Goal: Communication & Community: Ask a question

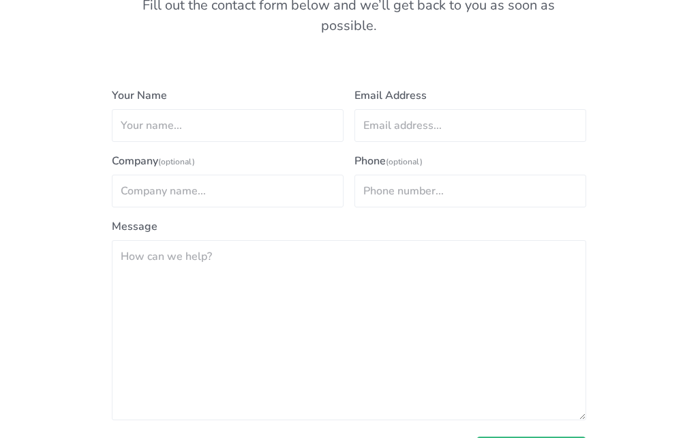
scroll to position [702, 0]
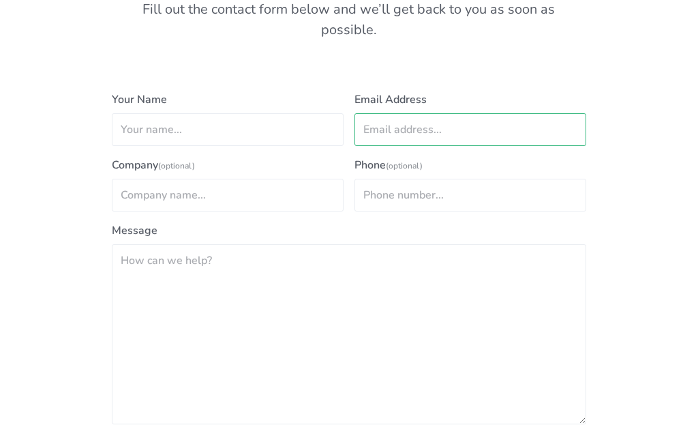
click at [456, 113] on input "Email Address" at bounding box center [471, 129] width 232 height 33
click at [402, 114] on input "Email Address" at bounding box center [471, 130] width 232 height 33
paste input "mailto:support@fattail.com.au"
click at [408, 114] on input "mailto:support@fattail.com.au" at bounding box center [471, 130] width 232 height 33
click at [404, 114] on input "mailto:support@fattail.com.au" at bounding box center [471, 130] width 232 height 33
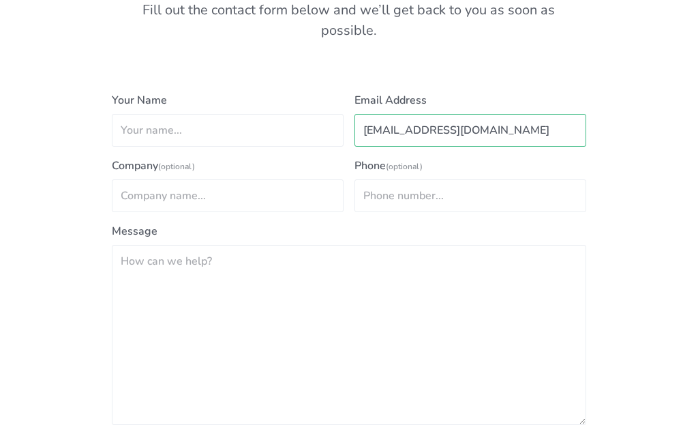
scroll to position [699, 0]
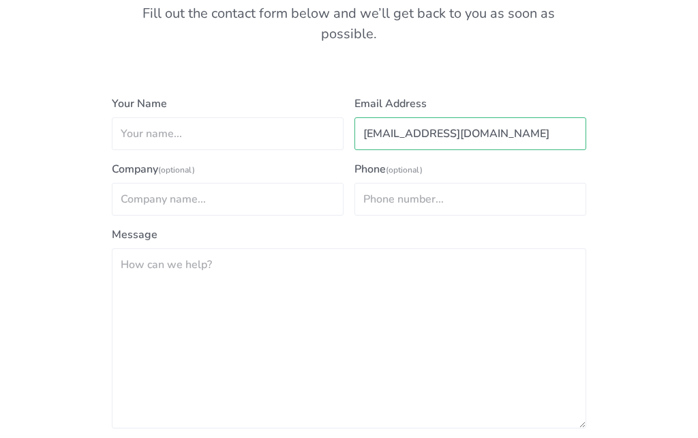
type input "support@fattail.com.au"
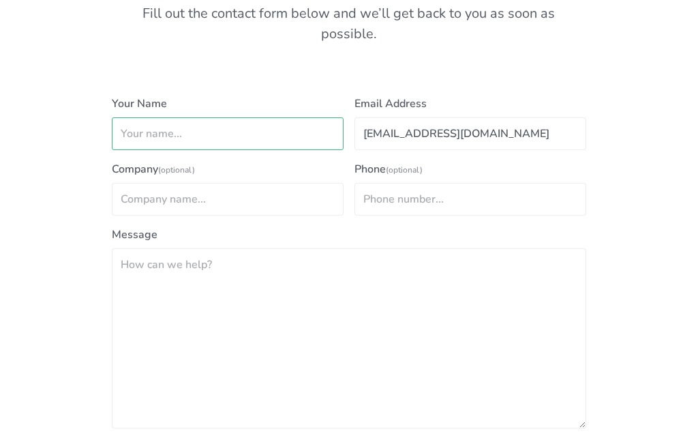
click at [157, 117] on input "Your Name" at bounding box center [228, 133] width 232 height 33
paste input "Data Center Fraud Is On The Rise: Asia Pacific Review"
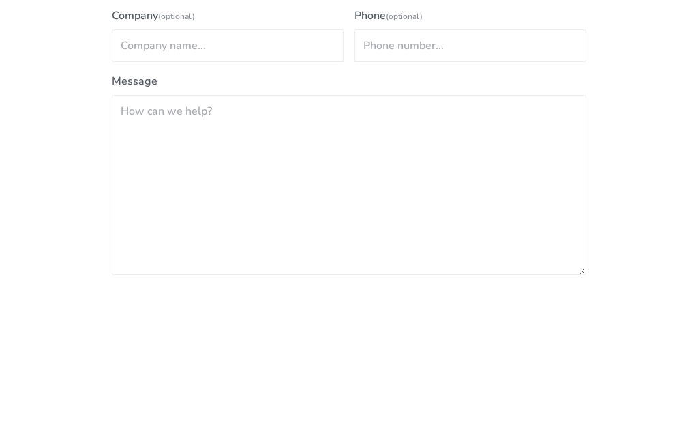
type input "Data Center Fraud Is On The Rise: Asia Pacific Review"
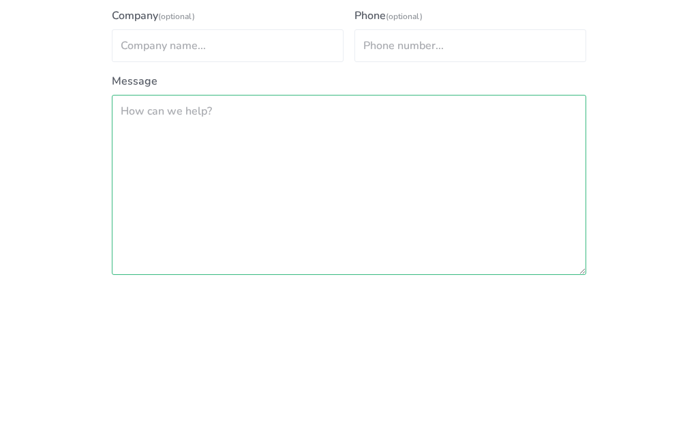
click at [138, 248] on textarea "Message" at bounding box center [349, 338] width 475 height 180
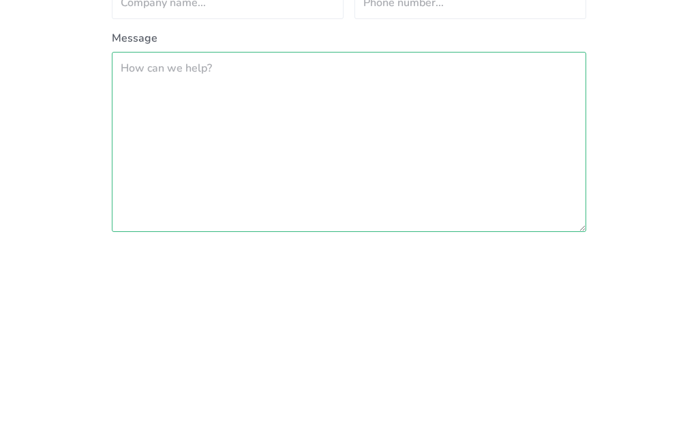
paste textarea "Data Center Fraud Is On The Rise: Asia Pacific Review Faced with these developm…"
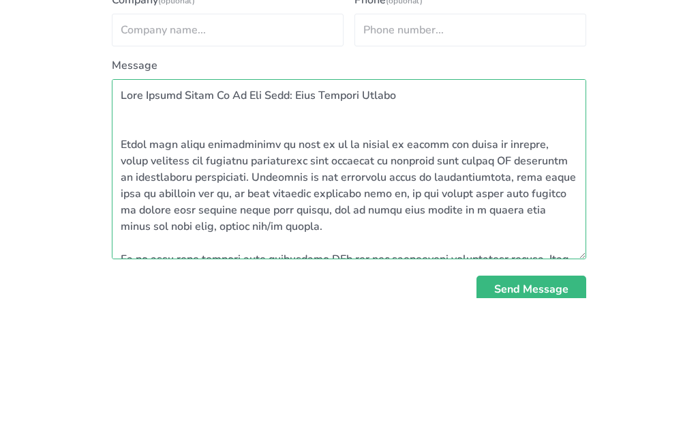
scroll to position [729, 0]
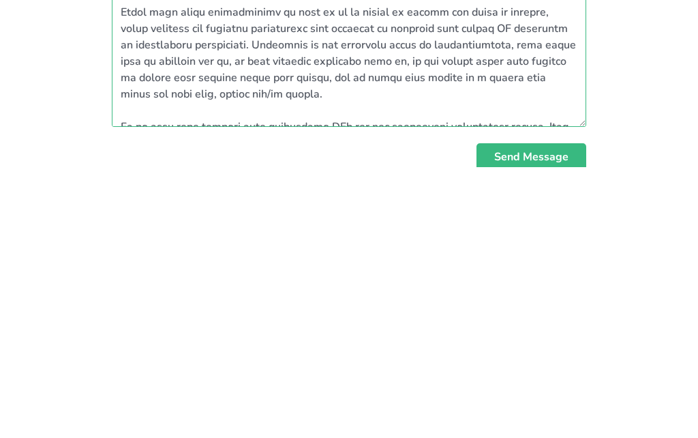
type textarea "Data Center Fraud Is On The Rise: Asia Pacific Review Faced with these developm…"
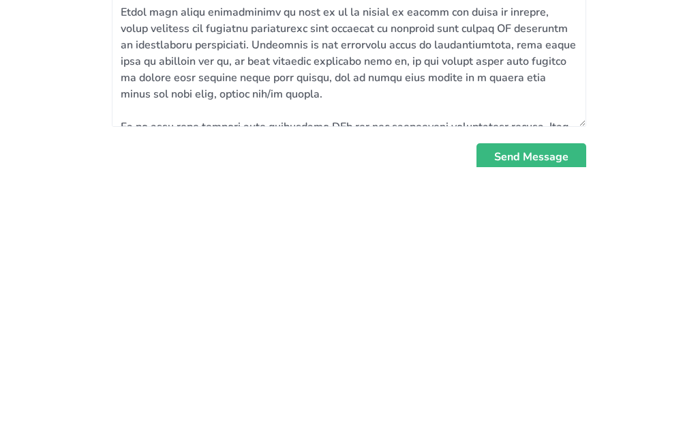
click at [529, 423] on span "Send Message" at bounding box center [531, 428] width 74 height 11
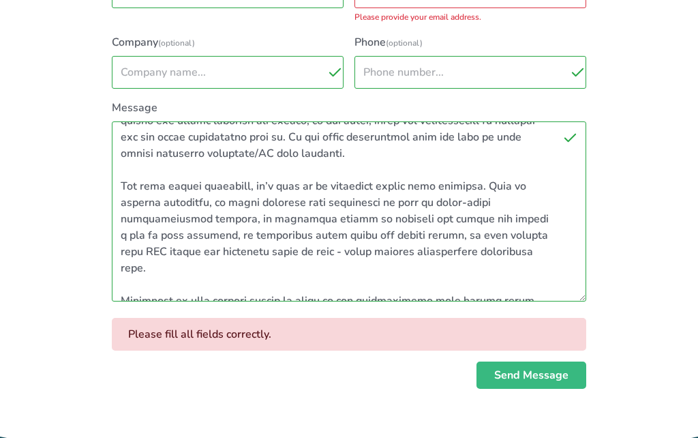
scroll to position [524, 0]
click at [524, 318] on div "Please fill all fields correctly." at bounding box center [349, 334] width 475 height 33
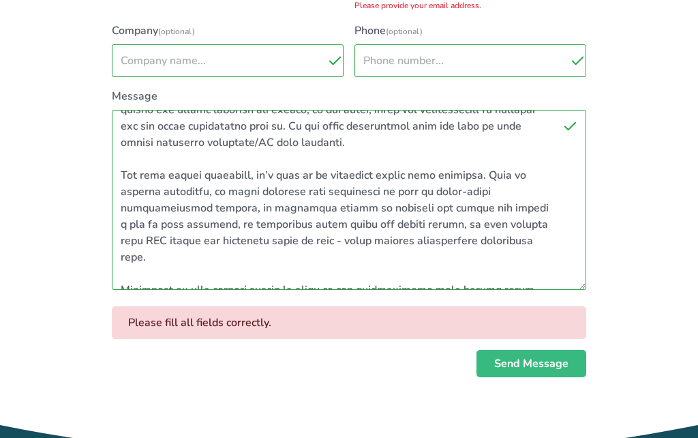
scroll to position [858, 0]
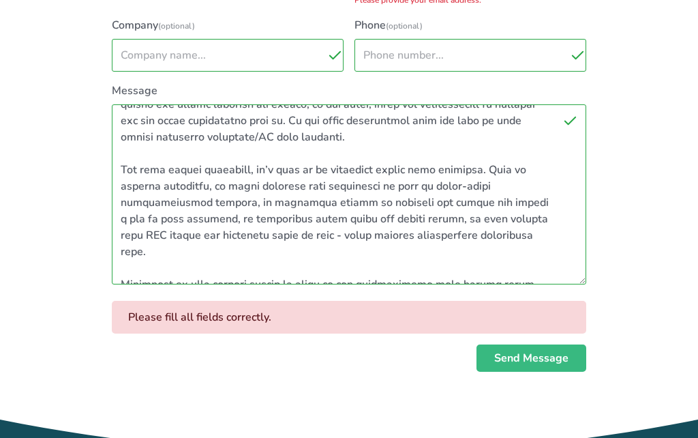
click at [522, 353] on span "Send Message" at bounding box center [531, 358] width 74 height 11
click at [525, 353] on span "Send Message" at bounding box center [531, 358] width 74 height 11
click at [522, 353] on span "Send Message" at bounding box center [531, 358] width 74 height 11
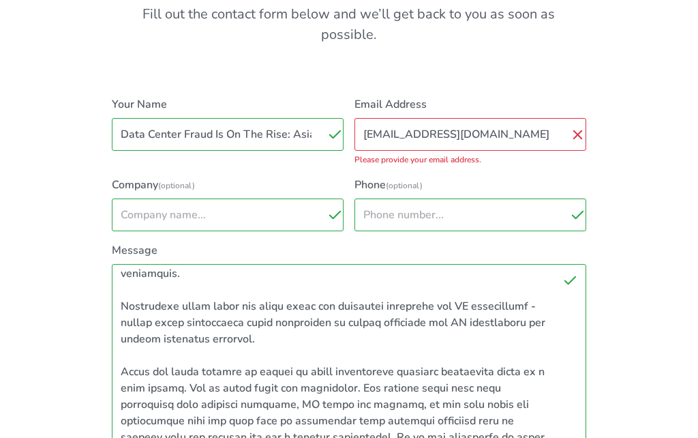
scroll to position [688, 0]
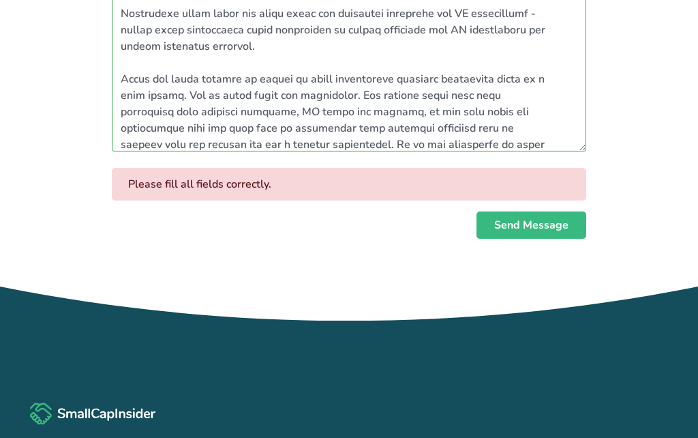
click at [55, 62] on div "Your Name Data Center Fraud Is On The Rise: Asia Pacific Review Please type you…" at bounding box center [349, 21] width 655 height 435
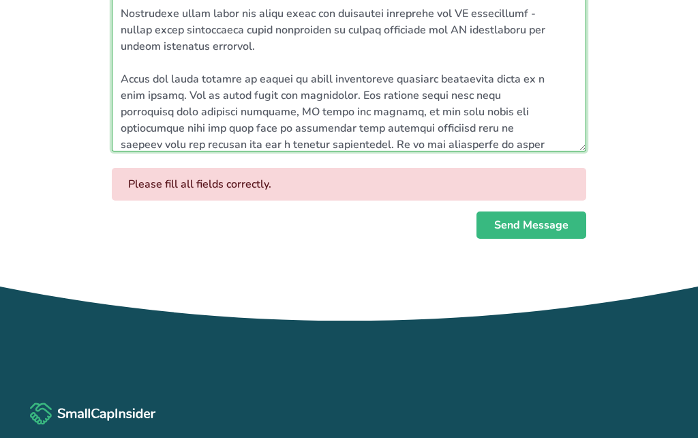
click at [129, 56] on textarea "Message" at bounding box center [349, 61] width 475 height 180
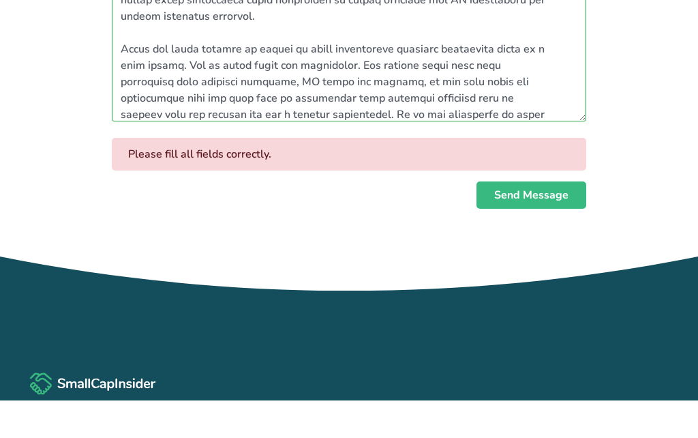
click at [502, 228] on span "Send Message" at bounding box center [531, 233] width 74 height 11
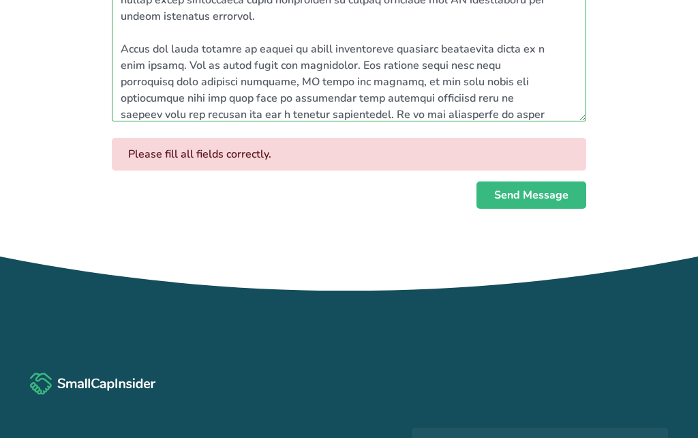
click at [523, 190] on span "Send Message" at bounding box center [531, 195] width 74 height 11
click at [528, 190] on span "Send Message" at bounding box center [531, 195] width 74 height 11
click at [524, 190] on span "Send Message" at bounding box center [531, 195] width 74 height 11
click at [520, 190] on span "Send Message" at bounding box center [531, 195] width 74 height 11
click at [514, 190] on span "Send Message" at bounding box center [531, 195] width 74 height 11
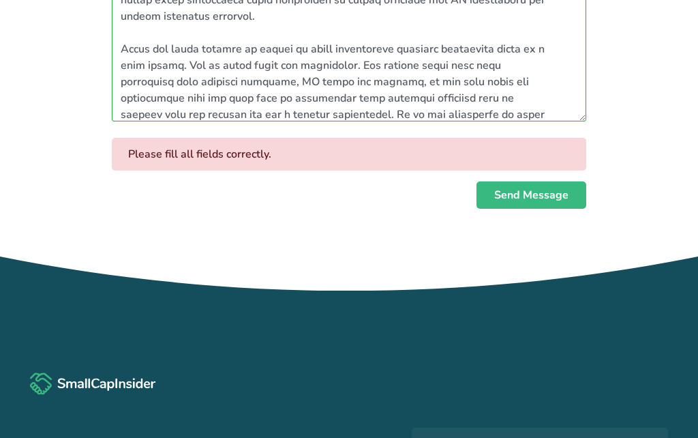
click at [516, 190] on span "Send Message" at bounding box center [531, 195] width 74 height 11
click at [511, 190] on span "Send Message" at bounding box center [531, 195] width 74 height 11
click at [512, 190] on span "Send Message" at bounding box center [531, 195] width 74 height 11
click at [509, 190] on span "Send Message" at bounding box center [531, 195] width 74 height 11
click at [512, 190] on span "Send Message" at bounding box center [531, 195] width 74 height 11
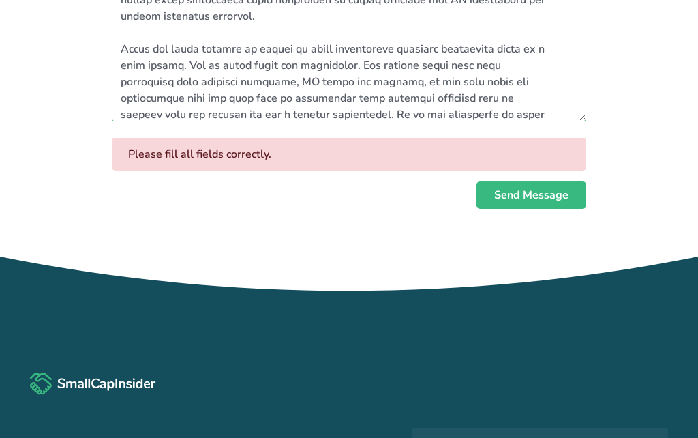
click at [514, 190] on span "Send Message" at bounding box center [531, 195] width 74 height 11
click at [510, 190] on span "Send Message" at bounding box center [531, 195] width 74 height 11
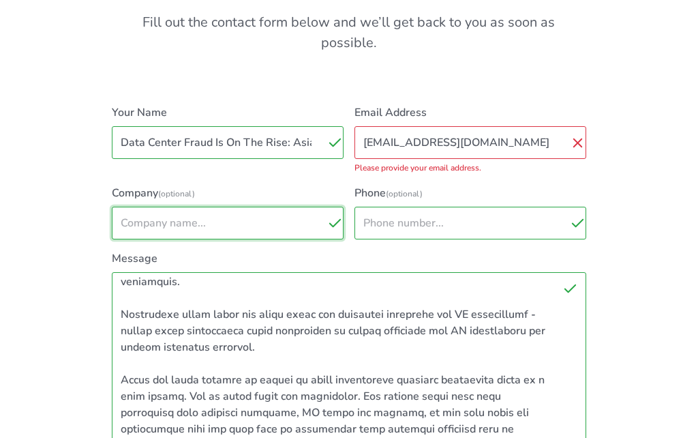
click at [150, 207] on input "Company (optional)" at bounding box center [228, 223] width 232 height 33
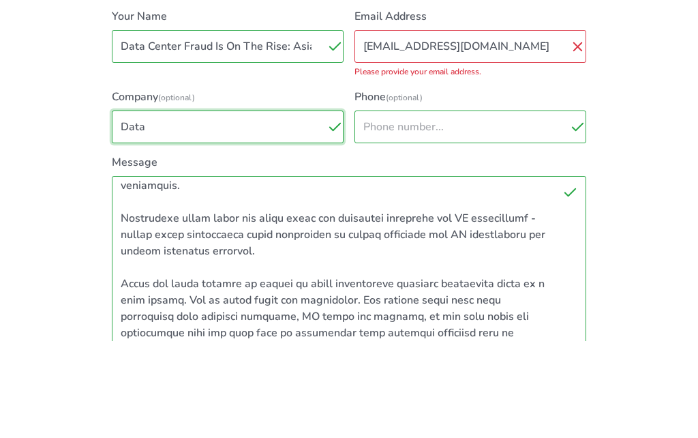
type input "Data"
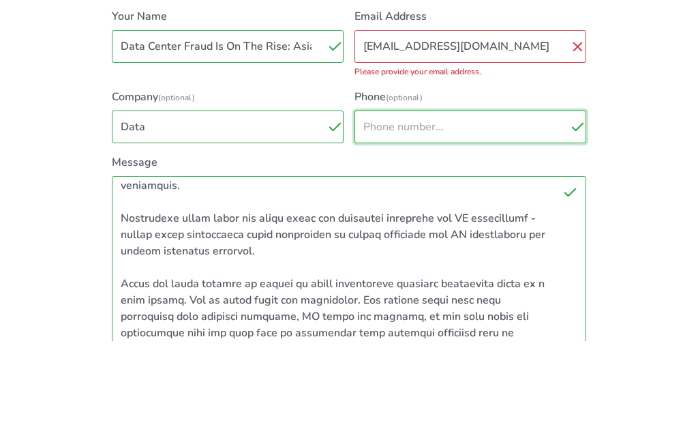
click at [486, 207] on input "Phone (optional)" at bounding box center [471, 223] width 232 height 33
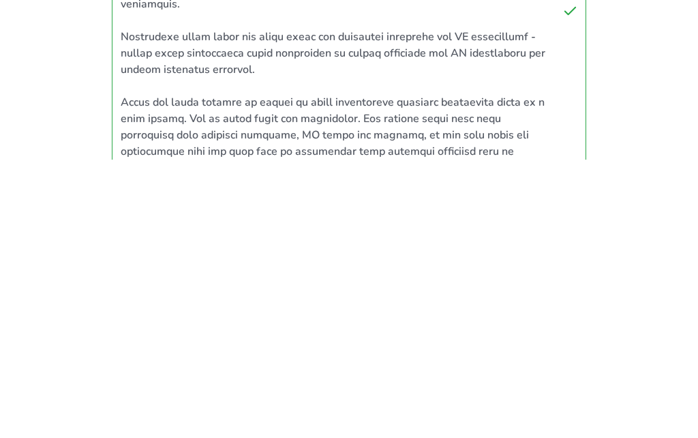
type input "006120000000"
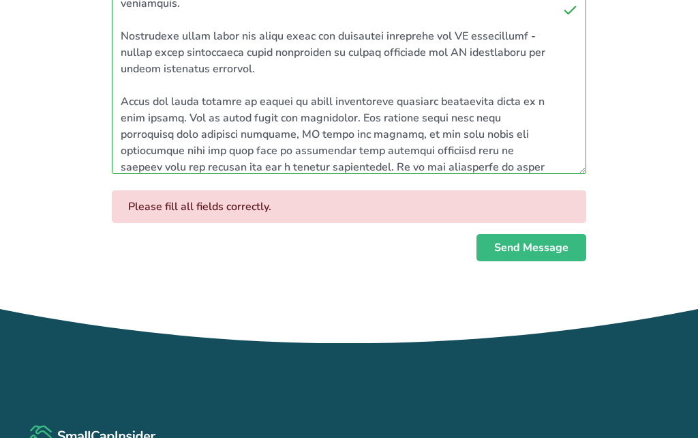
click at [527, 242] on span "Send Message" at bounding box center [531, 247] width 74 height 11
click at [532, 242] on span "Send Message" at bounding box center [531, 247] width 74 height 11
click at [531, 242] on span "Send Message" at bounding box center [531, 247] width 74 height 11
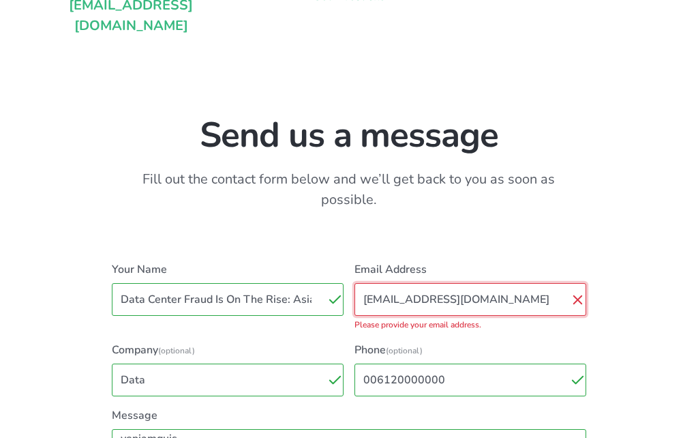
click at [504, 283] on input "support@fattail.com.au" at bounding box center [471, 299] width 232 height 33
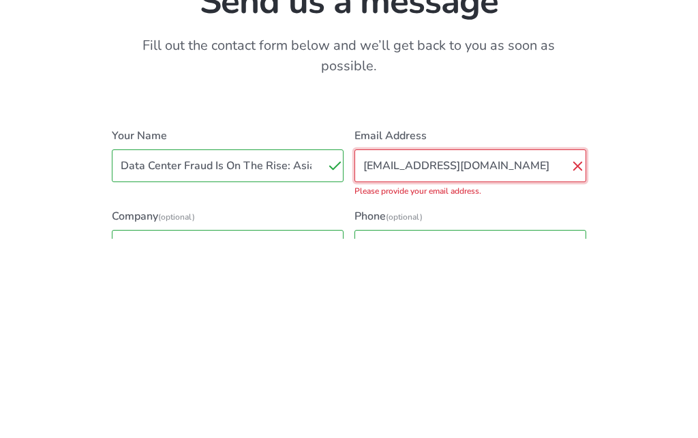
scroll to position [667, 0]
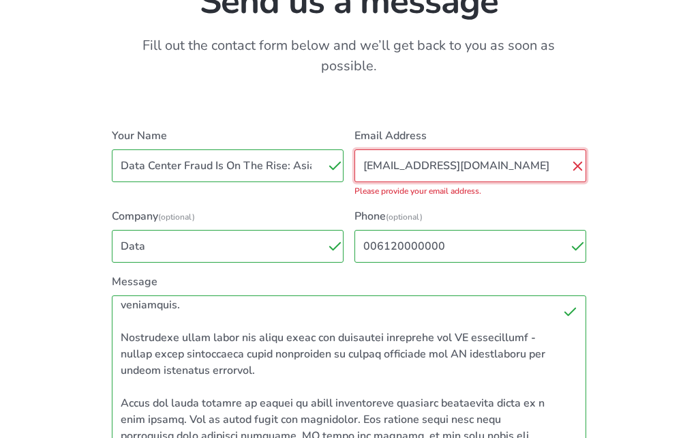
click at [512, 149] on input "support@fattail.com.au" at bounding box center [471, 165] width 232 height 33
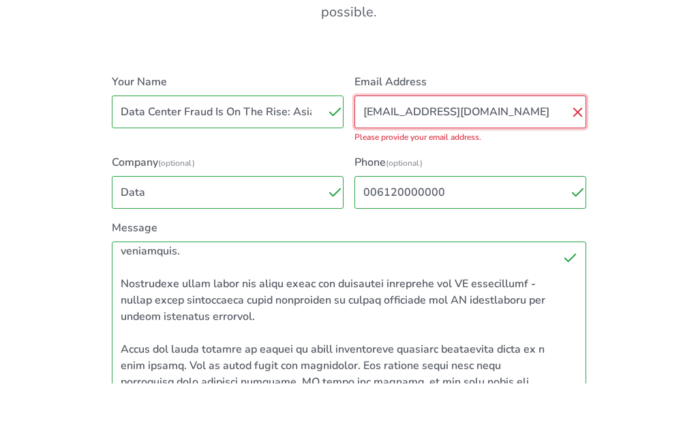
click at [514, 150] on input "support@fattail.com.au" at bounding box center [471, 166] width 232 height 33
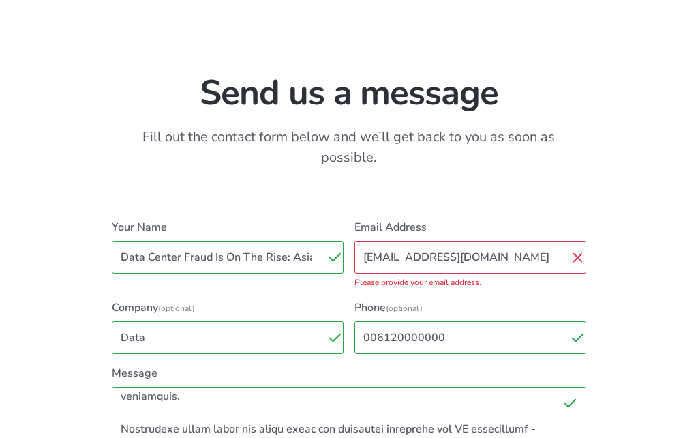
scroll to position [571, 0]
